Goal: Task Accomplishment & Management: Use online tool/utility

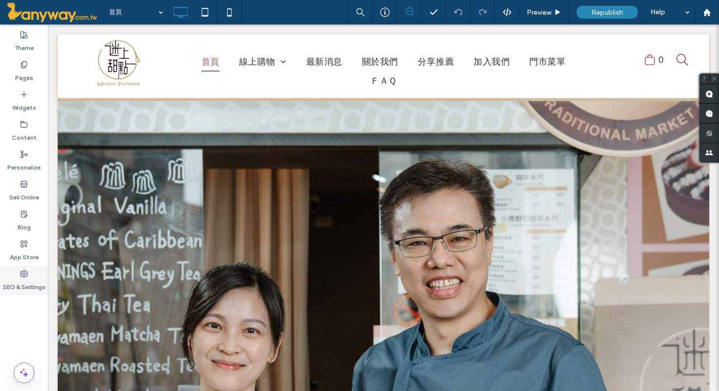
click at [19, 276] on div "SEO & Settings" at bounding box center [24, 280] width 48 height 30
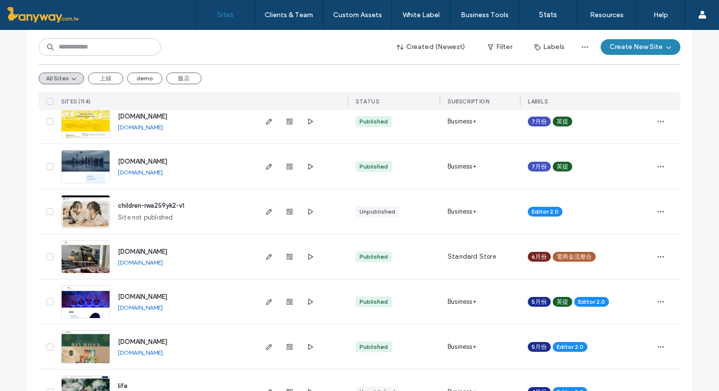
scroll to position [499, 0]
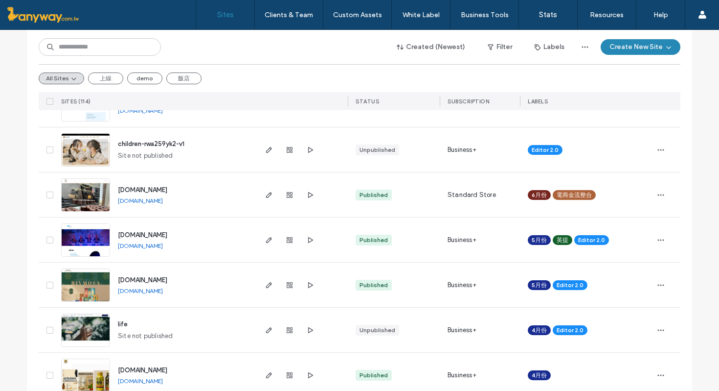
click at [84, 199] on img at bounding box center [86, 212] width 48 height 67
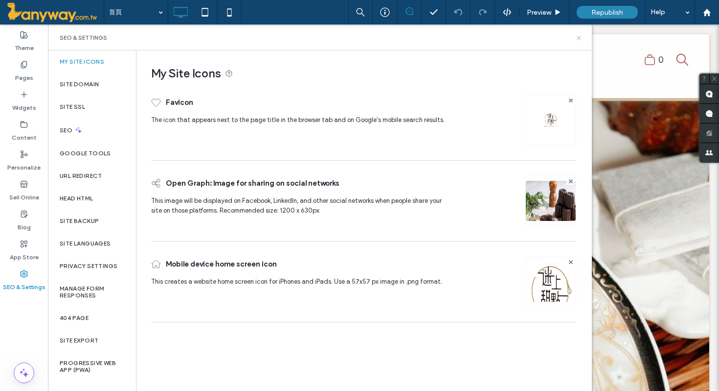
click at [579, 37] on icon at bounding box center [579, 37] width 7 height 7
